Goal: Transaction & Acquisition: Download file/media

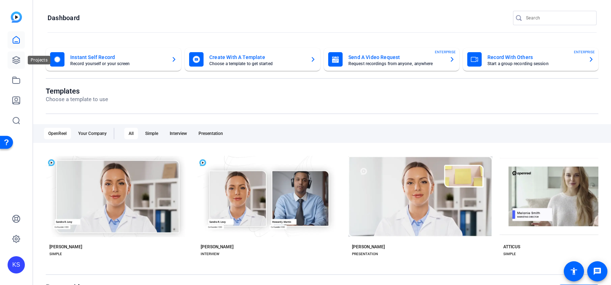
click at [14, 61] on icon at bounding box center [16, 60] width 7 height 7
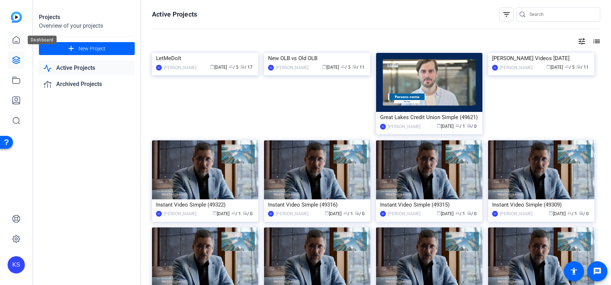
click at [16, 40] on icon at bounding box center [16, 40] width 9 height 9
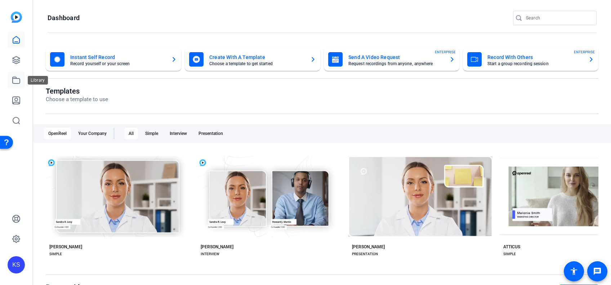
click at [13, 80] on icon at bounding box center [16, 80] width 9 height 9
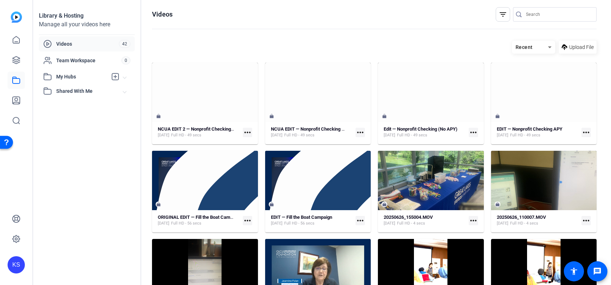
click at [247, 131] on mat-icon "more_horiz" at bounding box center [247, 132] width 9 height 9
click at [230, 82] on div at bounding box center [305, 142] width 611 height 285
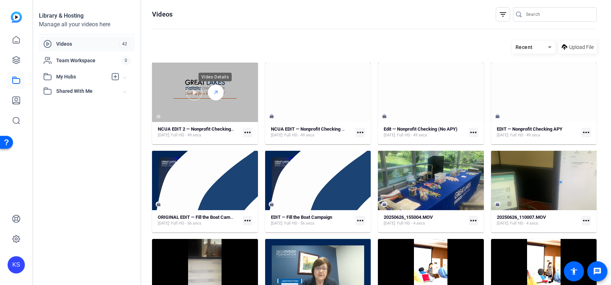
click at [214, 91] on icon at bounding box center [216, 92] width 6 height 9
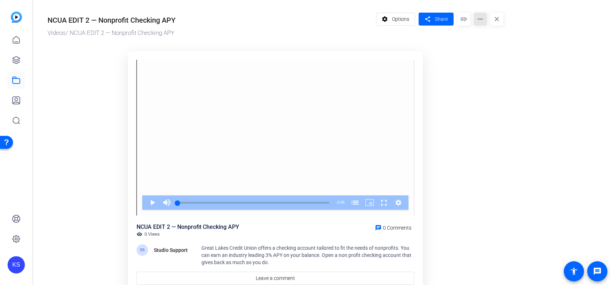
click at [481, 21] on mat-icon "more_horiz" at bounding box center [480, 19] width 13 height 13
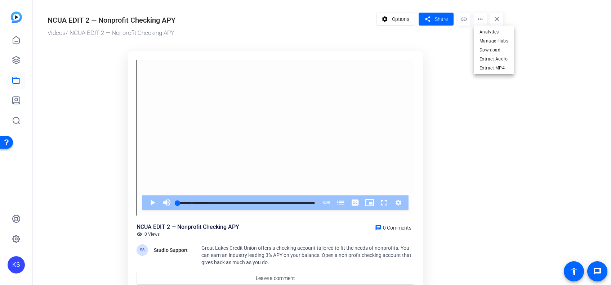
click at [454, 65] on div at bounding box center [305, 142] width 611 height 285
click at [397, 20] on span "Options" at bounding box center [400, 19] width 17 height 14
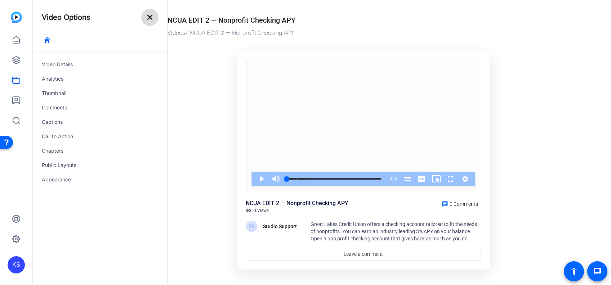
click at [147, 18] on mat-icon "close" at bounding box center [150, 17] width 9 height 9
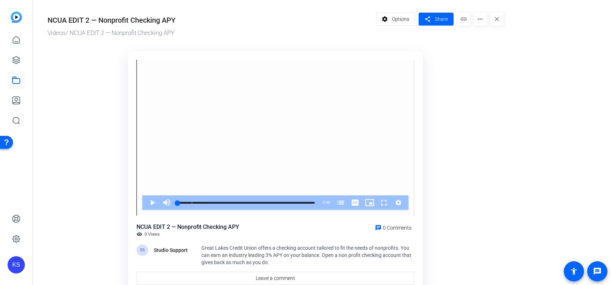
click at [478, 19] on mat-icon "more_horiz" at bounding box center [480, 19] width 13 height 13
click at [479, 50] on button "Download" at bounding box center [494, 49] width 40 height 9
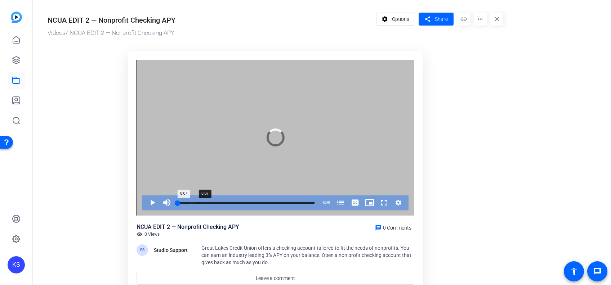
click at [201, 202] on div "Loaded : 22.84% 0:07 0:07 Non-Profit Checking Account (00:05)" at bounding box center [246, 203] width 145 height 14
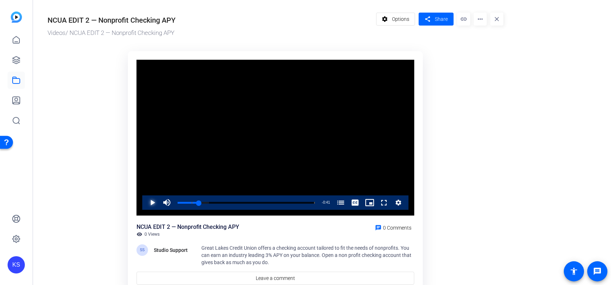
click at [145, 202] on span "Video Player" at bounding box center [145, 203] width 0 height 14
click at [184, 204] on div "0:02" at bounding box center [184, 203] width 0 height 2
click at [111, 161] on ktd-grid "Video Player is loading. Play Video Pause Mute 0% Current Time 0:04 / Duration …" at bounding box center [276, 173] width 456 height 252
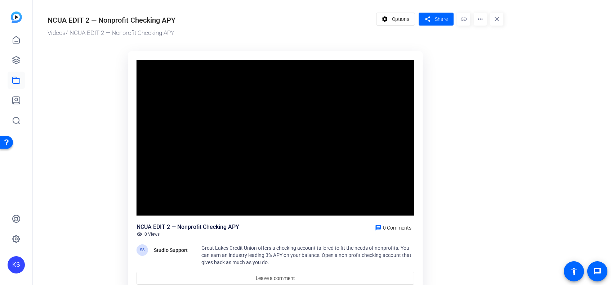
drag, startPoint x: 375, startPoint y: 4, endPoint x: 351, endPoint y: 39, distance: 42.0
click at [351, 39] on div "NCUA EDIT 2 — Nonprofit Checking APY Videos / NCUA EDIT 2 — Nonprofit Checking …" at bounding box center [272, 152] width 478 height 305
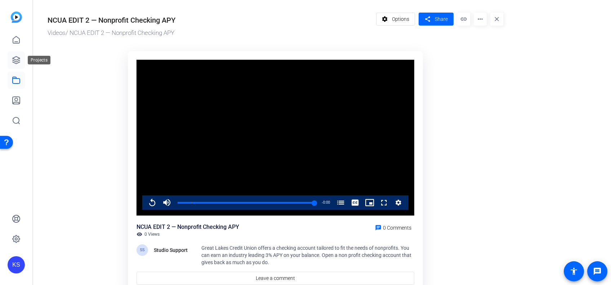
click at [12, 57] on icon at bounding box center [16, 60] width 9 height 9
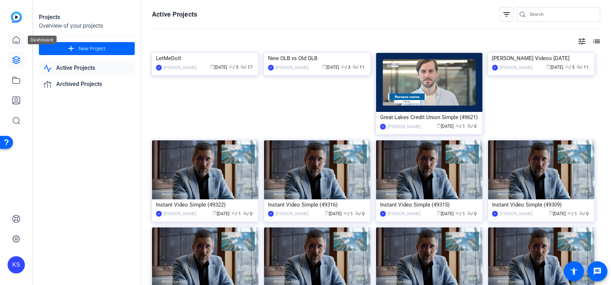
click at [16, 38] on icon at bounding box center [16, 40] width 9 height 9
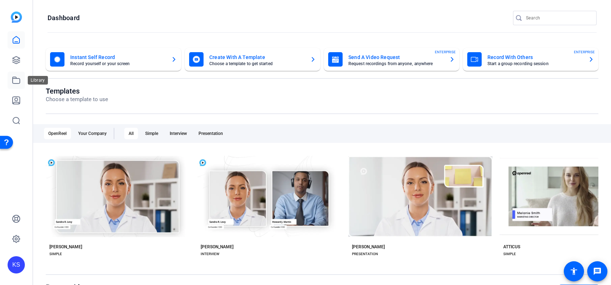
click at [13, 81] on icon at bounding box center [16, 80] width 9 height 9
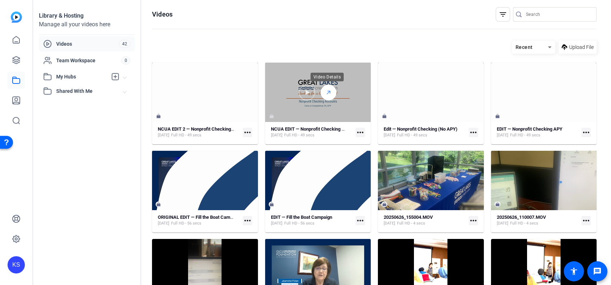
click at [327, 93] on icon at bounding box center [329, 92] width 6 height 9
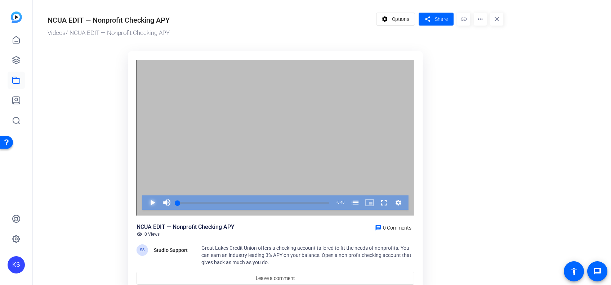
click at [145, 202] on span "Video Player" at bounding box center [145, 203] width 0 height 14
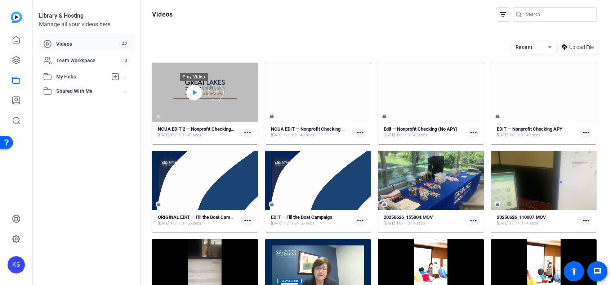
click at [195, 94] on icon at bounding box center [194, 92] width 6 height 9
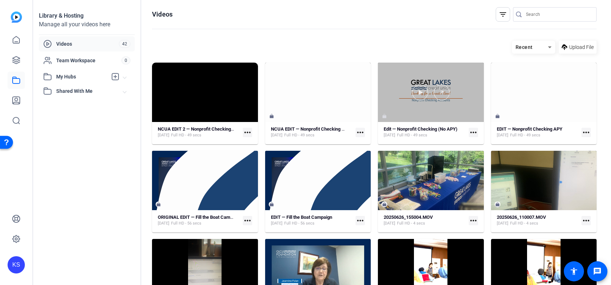
click at [412, 116] on div at bounding box center [431, 92] width 106 height 59
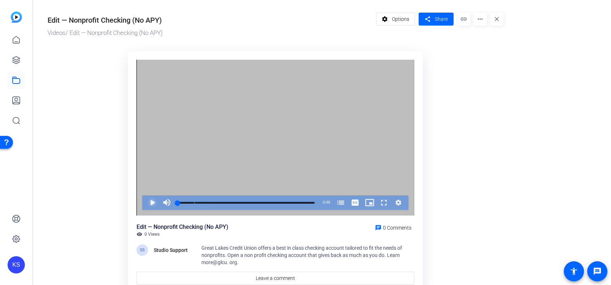
click at [145, 201] on span "Video Player" at bounding box center [145, 203] width 0 height 14
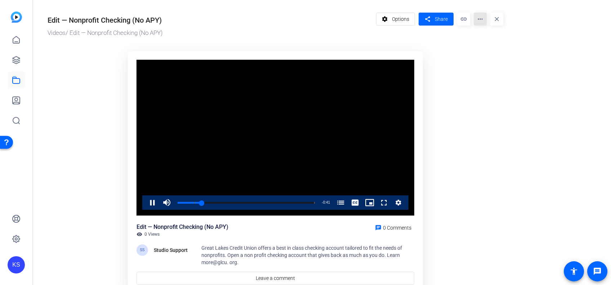
click at [483, 18] on mat-icon "more_horiz" at bounding box center [480, 19] width 13 height 13
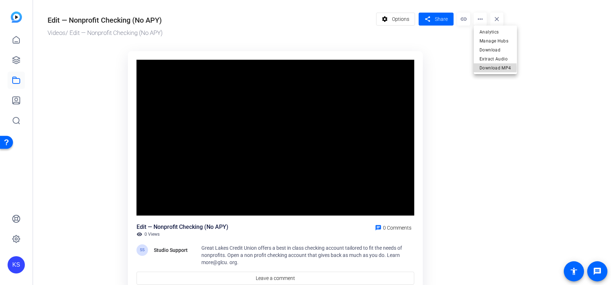
click at [482, 68] on span "Download MP4" at bounding box center [496, 68] width 32 height 9
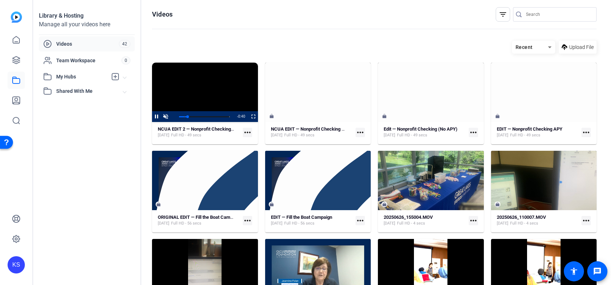
click at [213, 94] on video "Video Player" at bounding box center [205, 92] width 106 height 59
click at [164, 117] on span "Video Player" at bounding box center [165, 117] width 9 height 0
click at [152, 115] on span "Video Player" at bounding box center [152, 116] width 0 height 11
click at [249, 116] on span "Video Player" at bounding box center [249, 116] width 0 height 11
click at [245, 130] on mat-icon "more_horiz" at bounding box center [247, 132] width 9 height 9
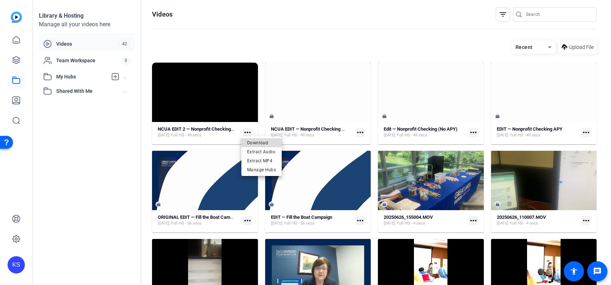
click at [254, 143] on span "Download" at bounding box center [261, 142] width 29 height 9
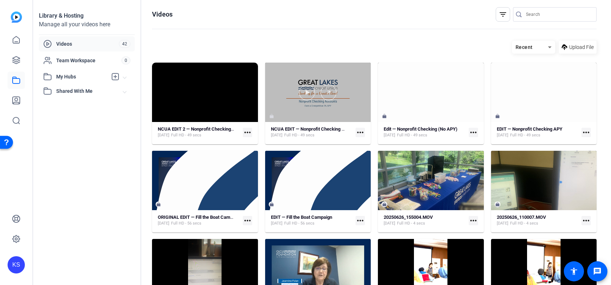
click at [295, 110] on div at bounding box center [318, 92] width 106 height 59
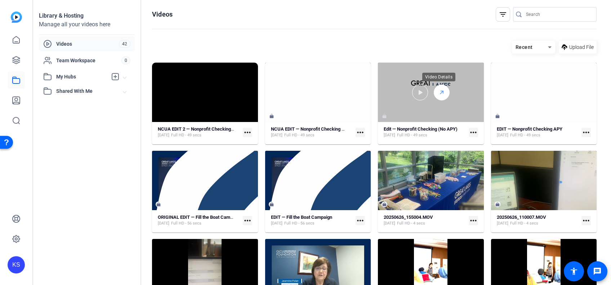
click at [439, 88] on icon at bounding box center [442, 92] width 6 height 9
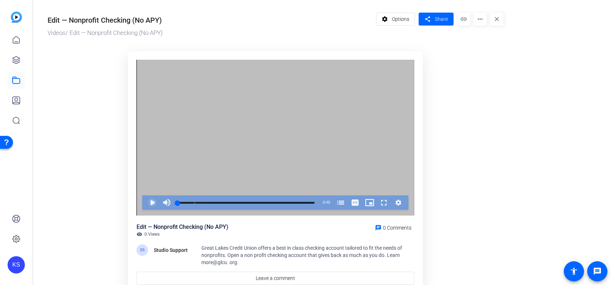
click at [145, 201] on span "Video Player" at bounding box center [145, 203] width 0 height 14
